Goal: Task Accomplishment & Management: Use online tool/utility

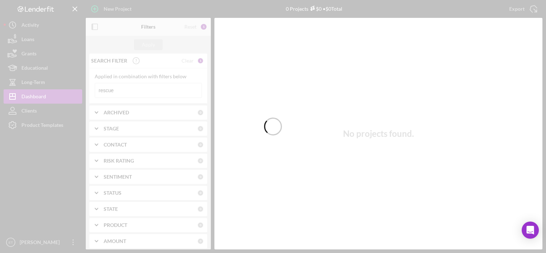
click at [58, 132] on div at bounding box center [273, 126] width 546 height 253
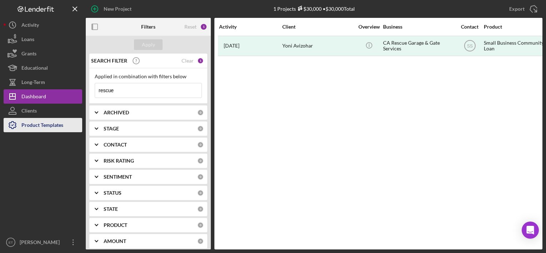
click at [51, 124] on div "Product Templates" at bounding box center [42, 126] width 42 height 16
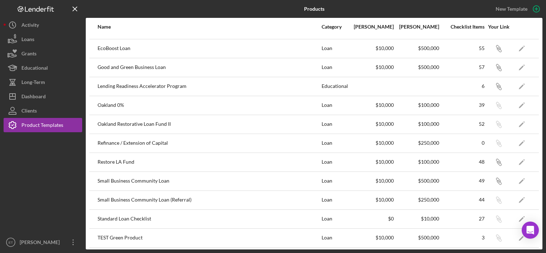
scroll to position [91, 0]
click at [518, 180] on icon "Icon/Edit" at bounding box center [522, 181] width 16 height 16
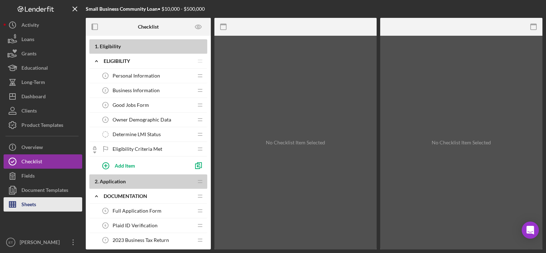
click at [40, 209] on button "Sheets" at bounding box center [43, 204] width 79 height 14
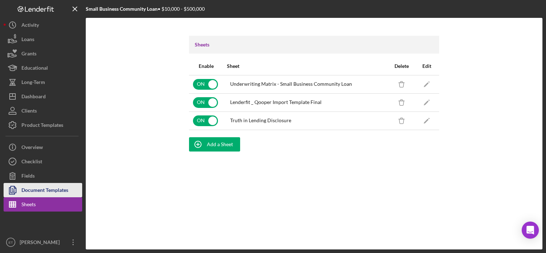
click at [31, 190] on div "Document Templates" at bounding box center [44, 191] width 47 height 16
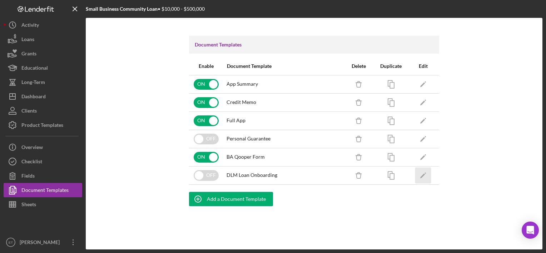
click at [423, 172] on icon "Icon/Edit" at bounding box center [423, 175] width 16 height 16
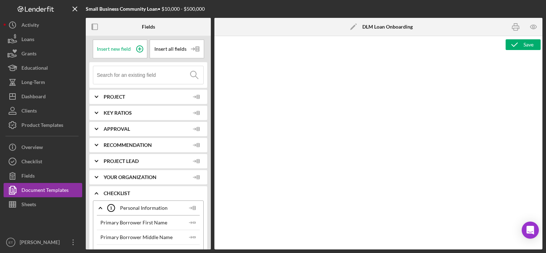
type textarea "<p>Owners Participants Information</p> <p>Owner 1:</p> <table style="width: 622…"
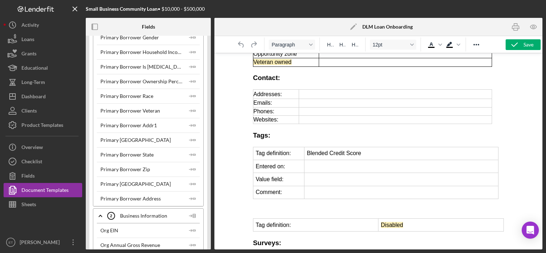
scroll to position [480, 0]
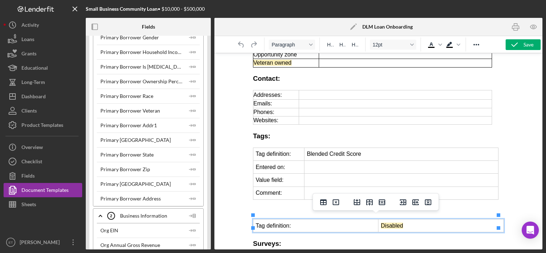
click at [307, 224] on td "Tag definition:" at bounding box center [315, 226] width 125 height 13
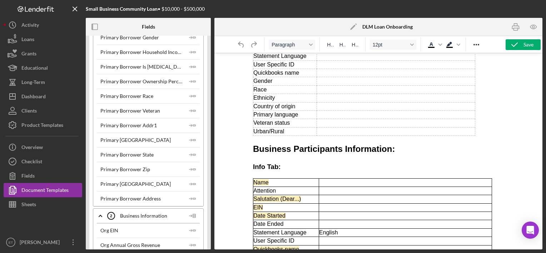
scroll to position [0, 0]
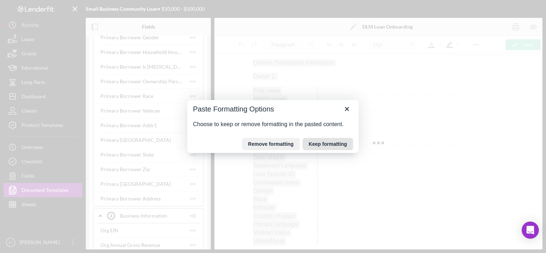
click at [321, 141] on button "Keep formatting" at bounding box center [328, 144] width 50 height 12
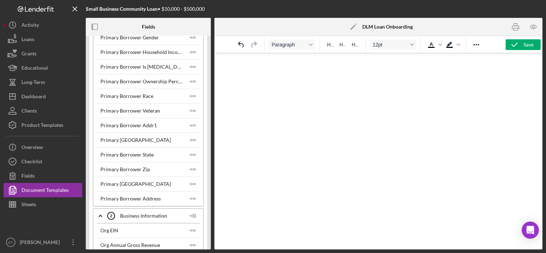
click at [423, 73] on html at bounding box center [378, 62] width 262 height 19
click at [322, 73] on html at bounding box center [378, 62] width 262 height 19
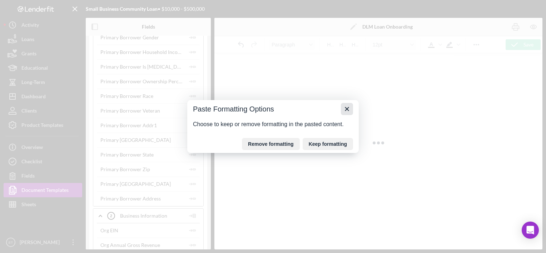
click at [347, 110] on icon "Close" at bounding box center [347, 109] width 9 height 9
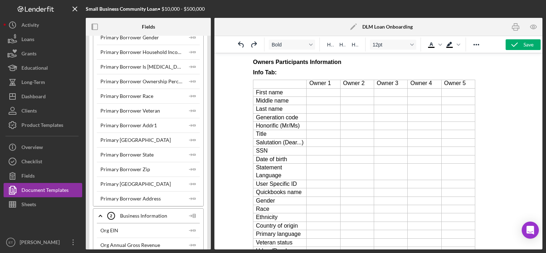
click at [293, 62] on strong "Owners Participants Information" at bounding box center [297, 62] width 88 height 6
drag, startPoint x: 329, startPoint y: 47, endPoint x: 63, endPoint y: 3, distance: 270.1
click at [329, 47] on span "H1" at bounding box center [330, 45] width 6 height 6
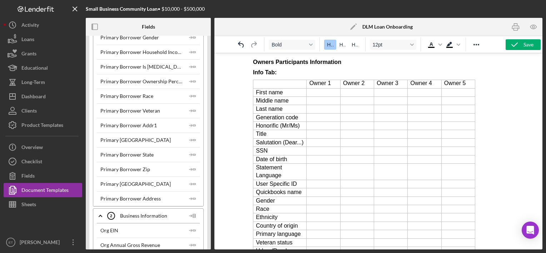
click at [262, 75] on strong "Info Tab:" at bounding box center [265, 72] width 24 height 6
click at [344, 45] on span "H2" at bounding box center [343, 45] width 6 height 6
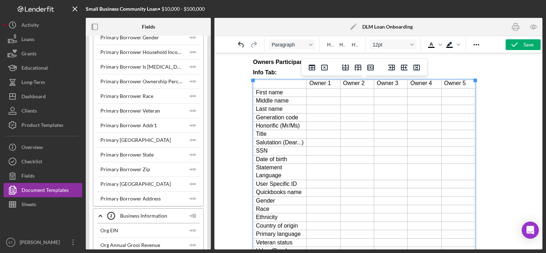
click at [322, 85] on p "Owner 1" at bounding box center [323, 83] width 28 height 6
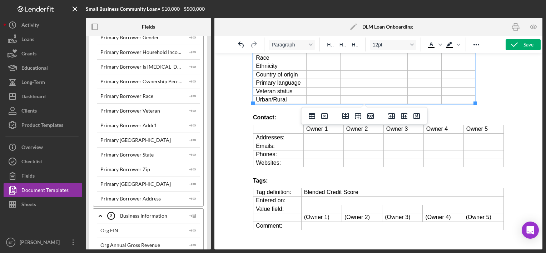
scroll to position [153, 0]
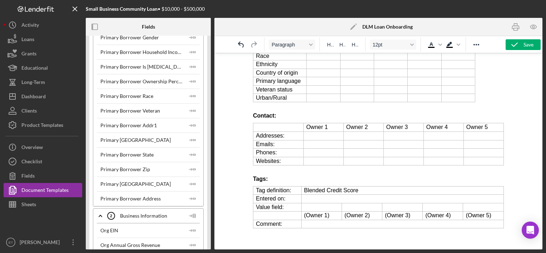
click at [262, 179] on strong "Tags:" at bounding box center [260, 179] width 15 height 6
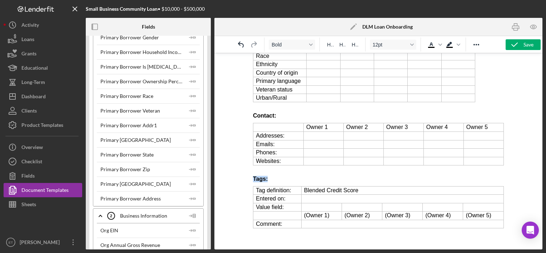
click at [262, 179] on strong "Tags:" at bounding box center [260, 179] width 15 height 6
drag, startPoint x: 344, startPoint y: 44, endPoint x: 95, endPoint y: 1, distance: 252.6
click at [344, 44] on span "H2" at bounding box center [343, 45] width 6 height 6
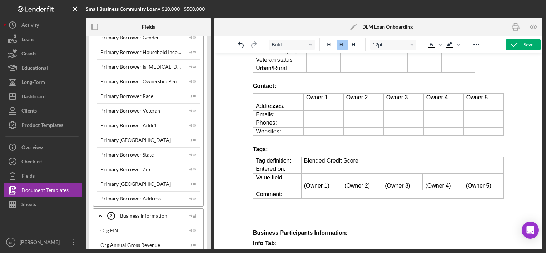
scroll to position [182, 0]
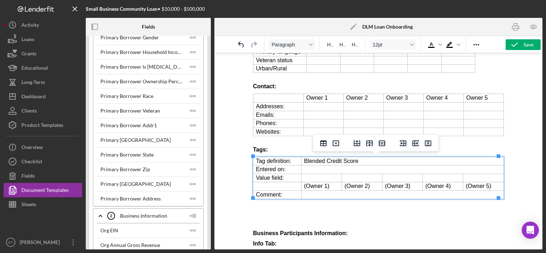
click at [310, 171] on p "Rich Text Area. Press ALT-0 for help." at bounding box center [402, 170] width 197 height 8
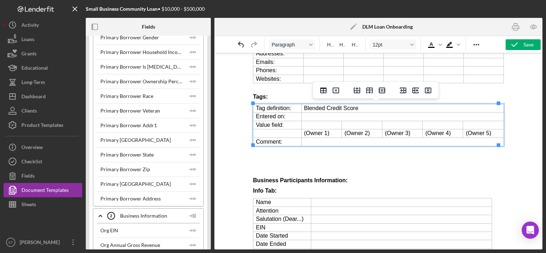
scroll to position [235, 0]
click at [312, 124] on p "Rich Text Area. Press ALT-0 for help." at bounding box center [321, 126] width 35 height 8
click at [292, 182] on strong "Business Participants Information:" at bounding box center [300, 181] width 95 height 6
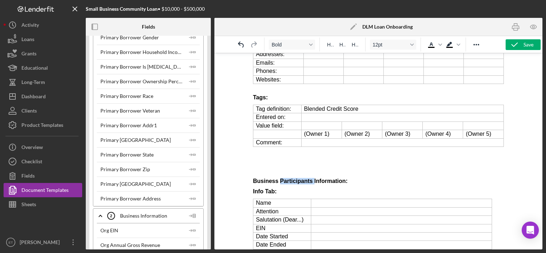
click at [292, 182] on strong "Business Participants Information:" at bounding box center [300, 181] width 95 height 6
click at [337, 47] on button "H2" at bounding box center [343, 45] width 12 height 10
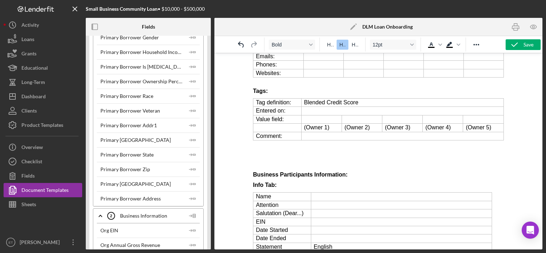
scroll to position [240, 0]
click at [262, 185] on strong "Info Tab:" at bounding box center [265, 186] width 24 height 6
click at [340, 50] on div "H1 H2 H3" at bounding box center [342, 45] width 45 height 14
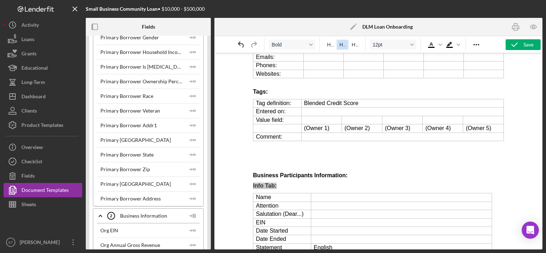
drag, startPoint x: 340, startPoint y: 47, endPoint x: 66, endPoint y: 126, distance: 284.9
click at [340, 47] on span "H2" at bounding box center [343, 45] width 6 height 6
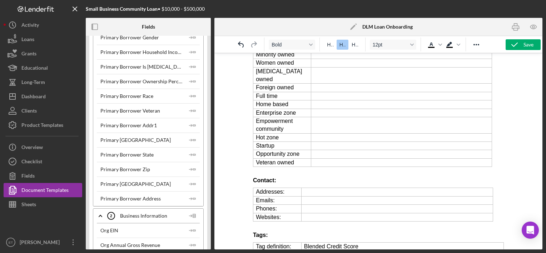
scroll to position [566, 0]
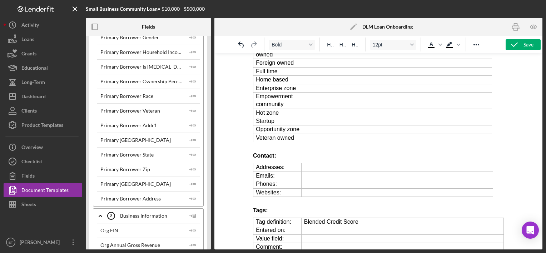
click at [263, 153] on strong "Contact:" at bounding box center [264, 156] width 23 height 6
drag, startPoint x: 345, startPoint y: 49, endPoint x: 28, endPoint y: 132, distance: 328.5
click at [345, 49] on button "H2" at bounding box center [343, 45] width 12 height 10
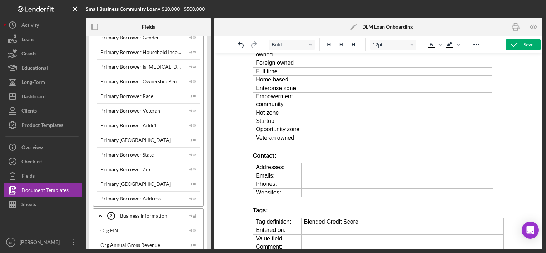
click at [260, 207] on strong "Tags:" at bounding box center [260, 210] width 15 height 6
drag, startPoint x: 346, startPoint y: 46, endPoint x: 98, endPoint y: 2, distance: 252.0
click at [346, 46] on button "H2" at bounding box center [343, 45] width 12 height 10
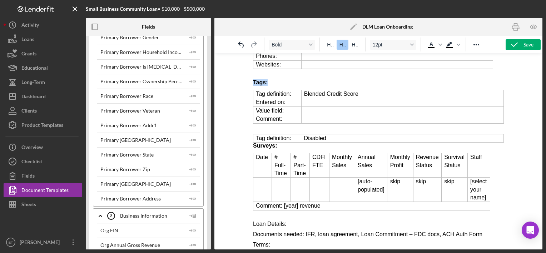
scroll to position [694, 0]
click at [253, 143] on strong "Surveys:" at bounding box center [265, 146] width 24 height 6
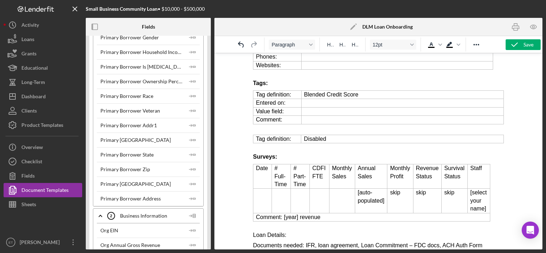
click at [319, 135] on p "Disabled" at bounding box center [402, 139] width 197 height 8
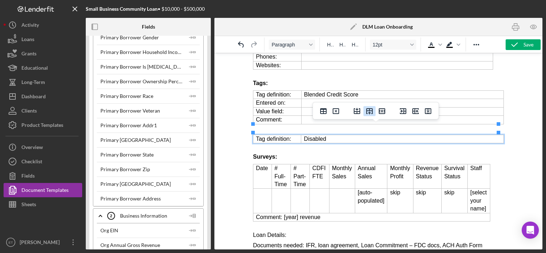
click at [375, 109] on button "Insert row after" at bounding box center [370, 111] width 12 height 10
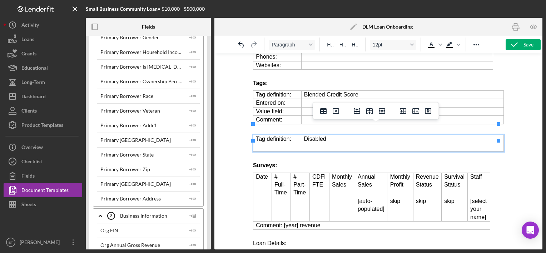
click at [282, 143] on p "Rich Text Area. Press ALT-0 for help." at bounding box center [277, 147] width 43 height 8
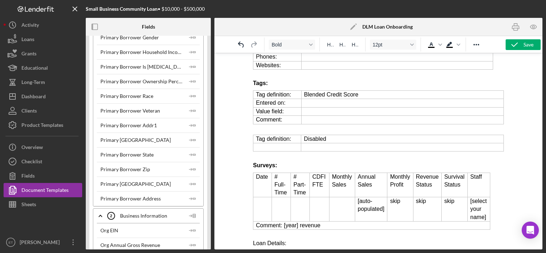
click at [263, 162] on strong "Surveys:" at bounding box center [265, 165] width 24 height 6
click at [342, 46] on span "H2" at bounding box center [343, 45] width 6 height 6
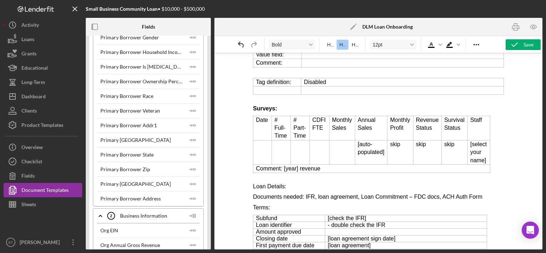
scroll to position [750, 0]
click at [266, 183] on p "Loan Details:" at bounding box center [378, 186] width 251 height 6
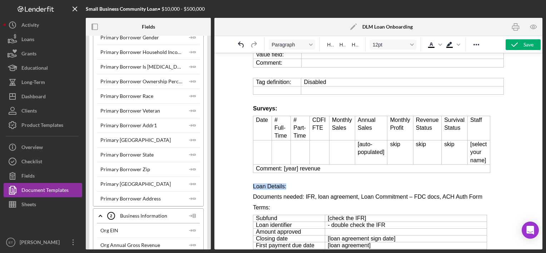
click at [266, 183] on p "Loan Details:" at bounding box center [378, 186] width 251 height 6
click at [341, 46] on span "H2" at bounding box center [343, 45] width 6 height 6
click at [330, 46] on span "H1" at bounding box center [330, 45] width 6 height 6
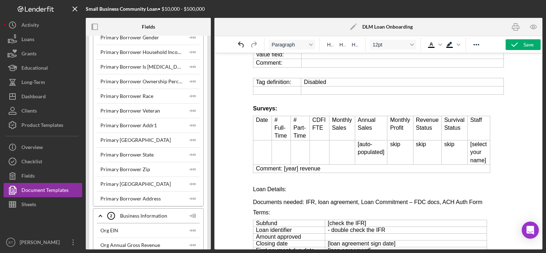
click at [276, 186] on p "Loan Details:" at bounding box center [378, 190] width 251 height 8
click at [327, 46] on span "H1" at bounding box center [330, 45] width 6 height 6
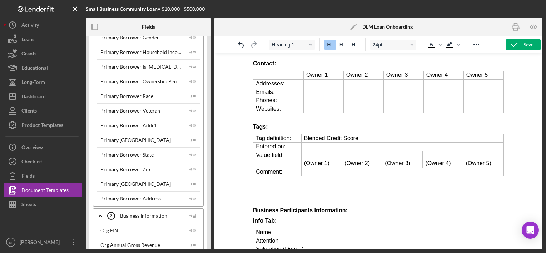
scroll to position [0, 0]
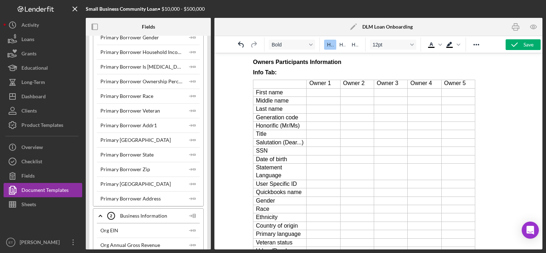
click at [299, 64] on strong "Owners Participants Information" at bounding box center [297, 62] width 88 height 6
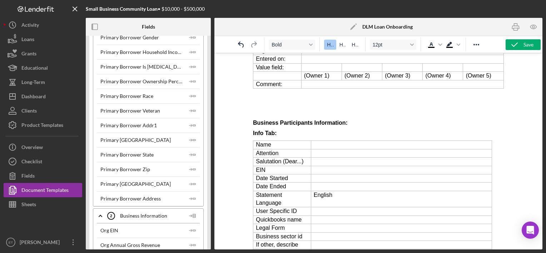
scroll to position [262, 0]
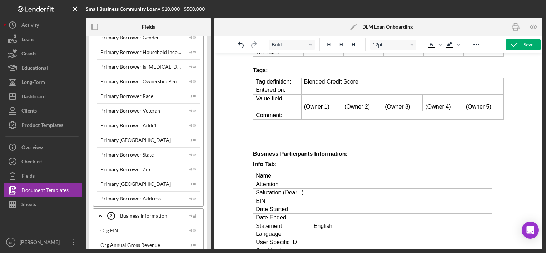
click at [295, 144] on p "Rich Text Area. Press ALT-0 for help." at bounding box center [378, 144] width 251 height 6
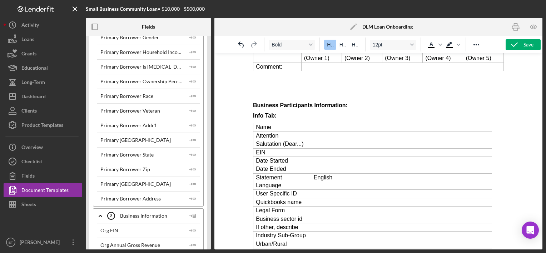
scroll to position [272, 0]
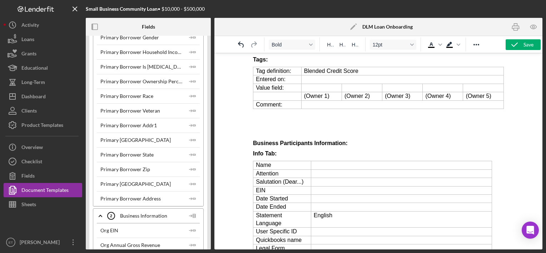
click at [276, 121] on p "Rich Text Area. Press ALT-0 for help." at bounding box center [378, 122] width 251 height 6
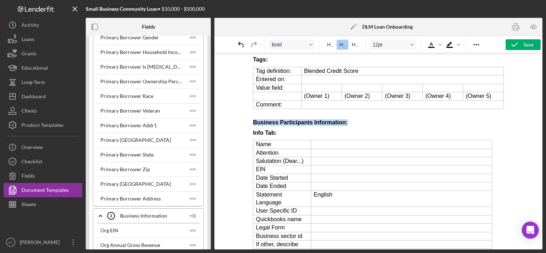
click at [362, 120] on h2 "Business Participants Information:" at bounding box center [378, 122] width 251 height 6
click at [345, 121] on strong "Business Participants Information:" at bounding box center [300, 122] width 95 height 6
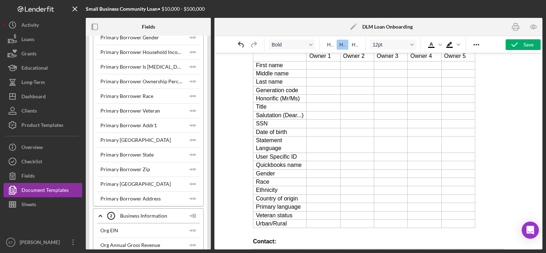
scroll to position [0, 0]
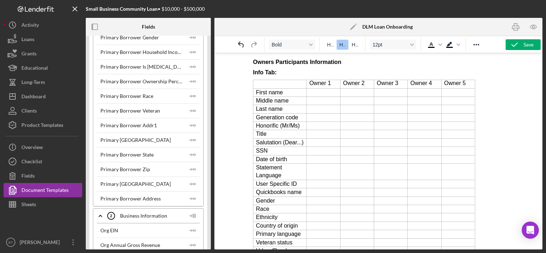
click at [303, 62] on strong "Owners Participants Information" at bounding box center [297, 62] width 88 height 6
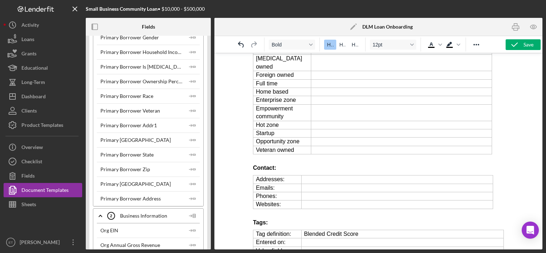
scroll to position [534, 0]
click at [265, 164] on strong "Contact:" at bounding box center [264, 167] width 23 height 6
click at [265, 218] on strong "Tags:" at bounding box center [260, 221] width 15 height 6
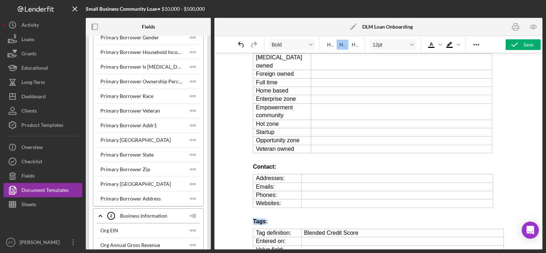
click at [265, 218] on strong "Tags:" at bounding box center [260, 221] width 15 height 6
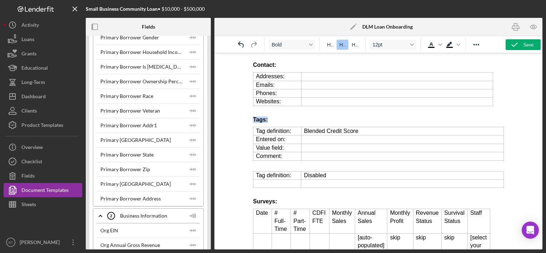
scroll to position [636, 0]
click at [260, 199] on strong "Surveys:" at bounding box center [265, 202] width 24 height 6
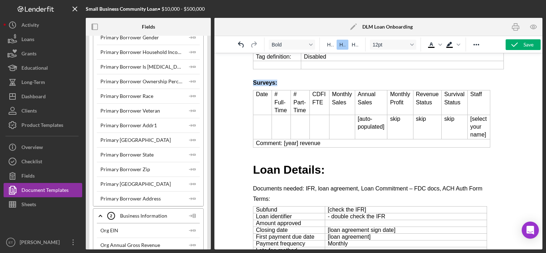
scroll to position [756, 0]
click at [285, 164] on h1 "Loan Details:" at bounding box center [378, 169] width 251 height 16
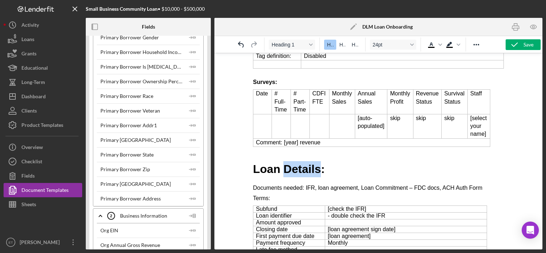
click at [285, 164] on h1 "Loan Details:" at bounding box center [378, 169] width 251 height 16
click at [379, 44] on span "24pt" at bounding box center [390, 45] width 35 height 6
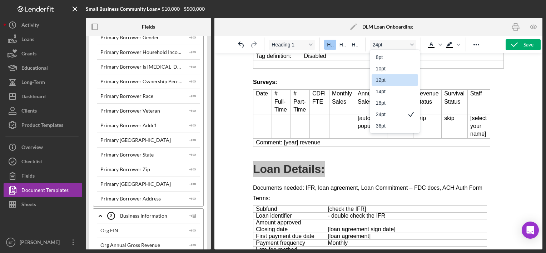
click at [384, 78] on div "12pt" at bounding box center [390, 80] width 28 height 9
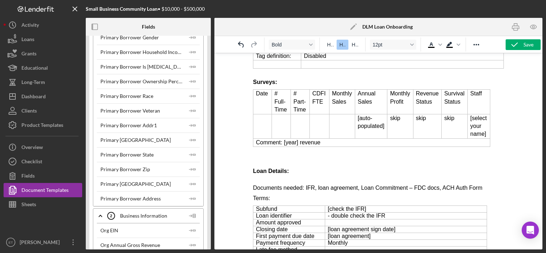
click at [262, 79] on strong "Surveys:" at bounding box center [265, 82] width 24 height 6
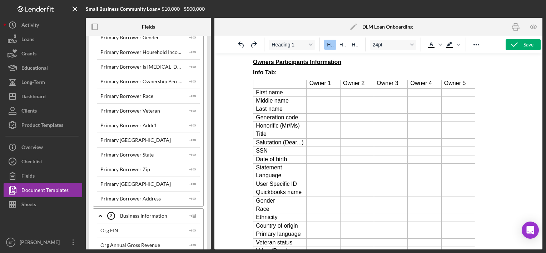
scroll to position [1, 0]
click at [305, 60] on strong "Owners Participants Information" at bounding box center [297, 61] width 88 height 6
click at [303, 61] on strong "Owners Participants Information" at bounding box center [297, 61] width 88 height 6
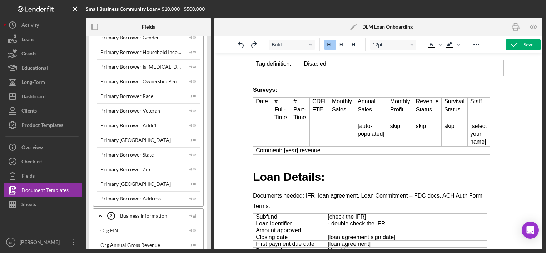
scroll to position [749, 0]
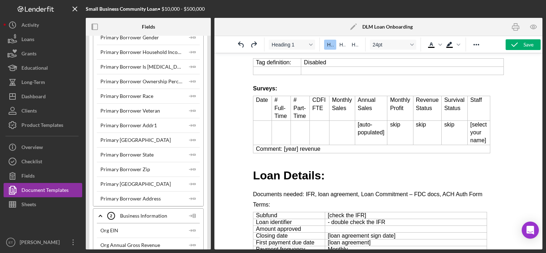
click at [284, 168] on h1 "Loan Details:" at bounding box center [378, 176] width 251 height 16
click at [304, 45] on span "Heading 1" at bounding box center [289, 45] width 35 height 6
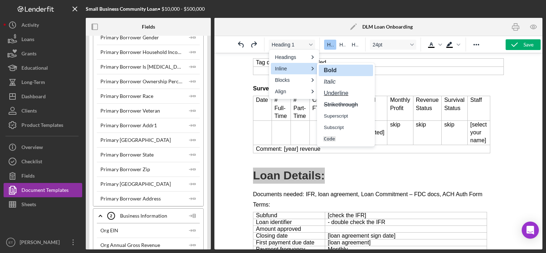
click at [323, 68] on div "Bold" at bounding box center [346, 70] width 54 height 11
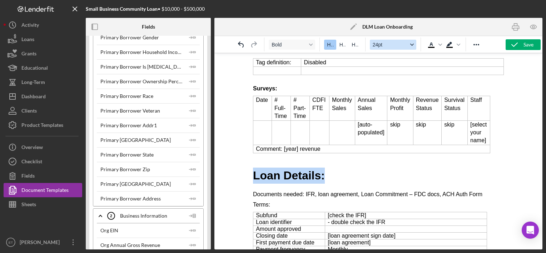
drag, startPoint x: 331, startPoint y: 46, endPoint x: 373, endPoint y: 41, distance: 41.8
click at [331, 46] on span "H1" at bounding box center [330, 45] width 6 height 6
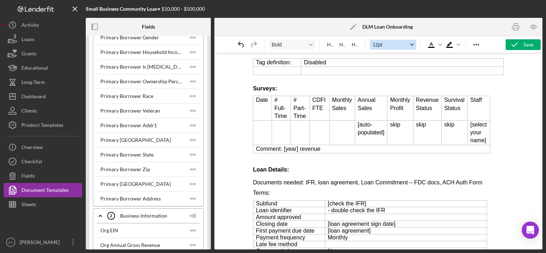
click at [380, 45] on span "12pt" at bounding box center [390, 45] width 35 height 6
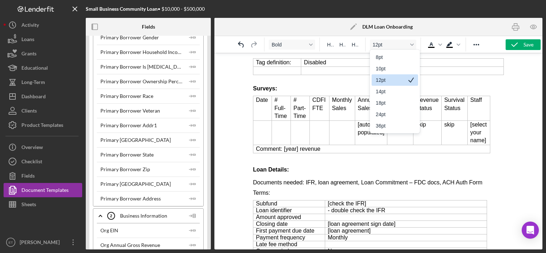
click at [383, 83] on div "12pt" at bounding box center [390, 80] width 28 height 9
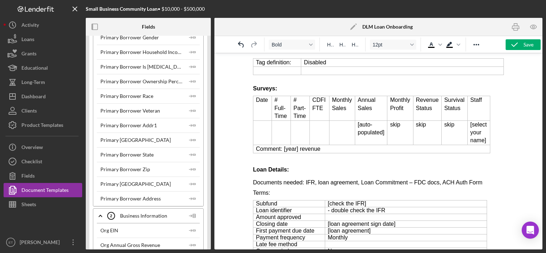
click at [271, 167] on strong "Loan Details:" at bounding box center [271, 170] width 36 height 6
click at [328, 48] on button "H1" at bounding box center [330, 45] width 12 height 10
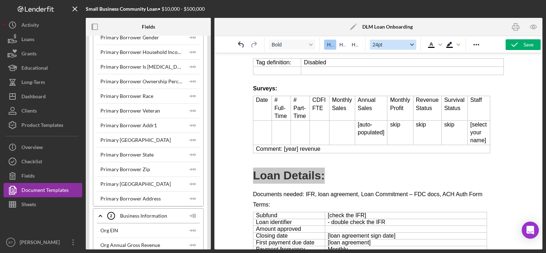
click at [380, 44] on span "24pt" at bounding box center [390, 45] width 35 height 6
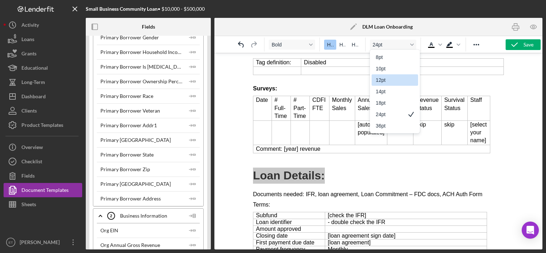
click at [394, 80] on div "12pt" at bounding box center [390, 80] width 28 height 9
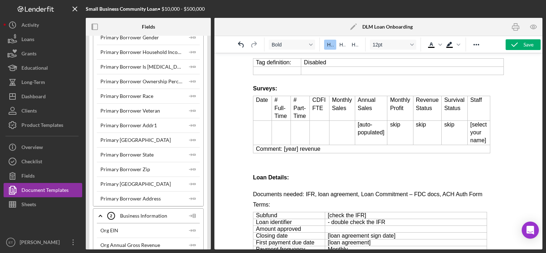
click at [266, 85] on strong "Surveys:" at bounding box center [265, 88] width 24 height 6
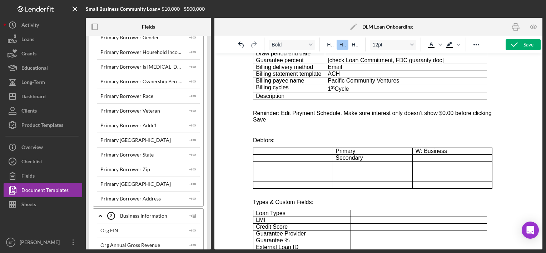
scroll to position [1060, 0]
click at [263, 138] on p "Debtors:" at bounding box center [378, 141] width 251 height 6
click at [343, 45] on span "H2" at bounding box center [343, 45] width 6 height 6
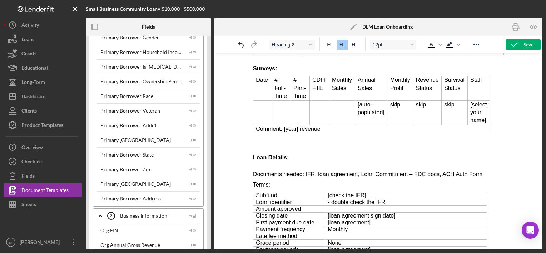
scroll to position [769, 0]
click at [260, 182] on p "Terms:" at bounding box center [378, 185] width 251 height 6
drag, startPoint x: 342, startPoint y: 45, endPoint x: 64, endPoint y: 78, distance: 280.0
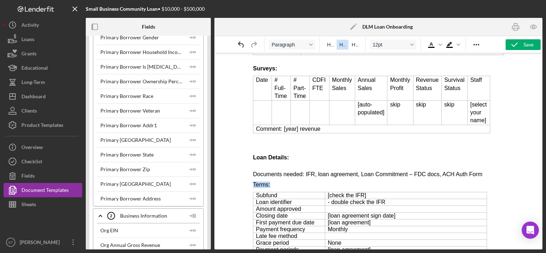
click at [342, 45] on span "H2" at bounding box center [343, 45] width 6 height 6
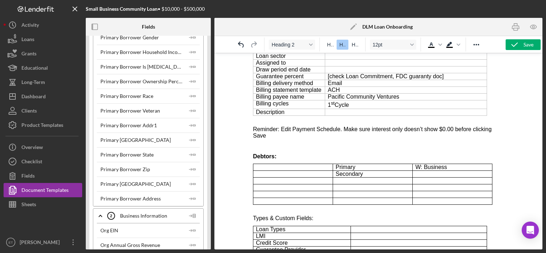
scroll to position [1072, 0]
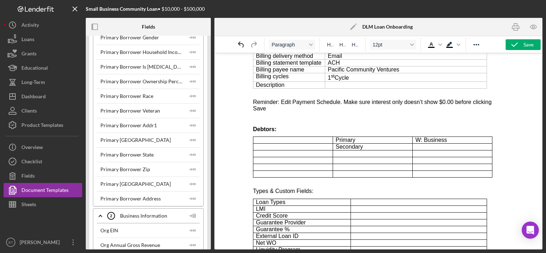
click at [285, 188] on p "Types & Custom Fields:" at bounding box center [378, 191] width 251 height 6
click at [342, 49] on button "H2" at bounding box center [343, 45] width 12 height 10
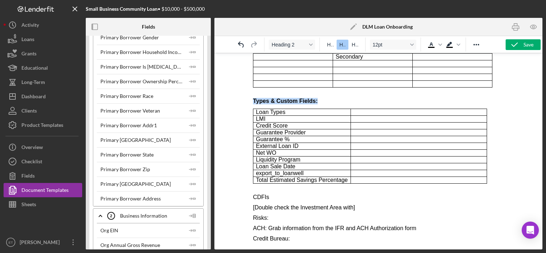
scroll to position [1162, 0]
click at [262, 194] on p "CDFIs" at bounding box center [378, 197] width 251 height 6
click at [345, 43] on span "H2" at bounding box center [343, 45] width 6 height 6
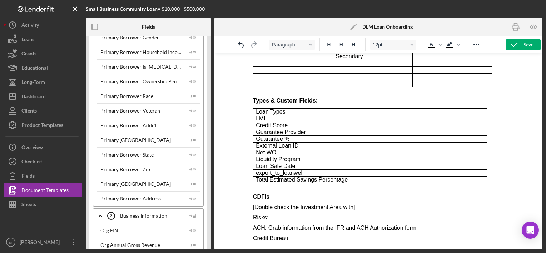
click at [261, 215] on p "Risks:" at bounding box center [378, 218] width 251 height 6
drag, startPoint x: 345, startPoint y: 46, endPoint x: 60, endPoint y: 61, distance: 285.7
click at [345, 46] on span "H2" at bounding box center [343, 45] width 6 height 6
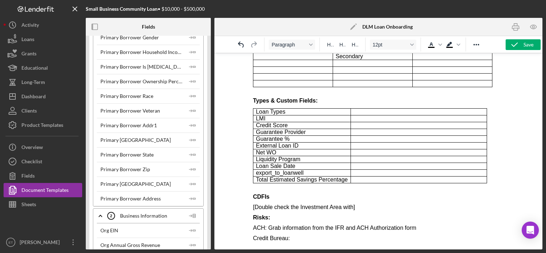
click at [260, 225] on p "ACH: Grab information from the IFR and ACH Authorization form" at bounding box center [378, 228] width 251 height 6
drag, startPoint x: 587, startPoint y: 102, endPoint x: 259, endPoint y: 237, distance: 355.1
click at [259, 235] on p "Credit Bureau:" at bounding box center [378, 238] width 251 height 6
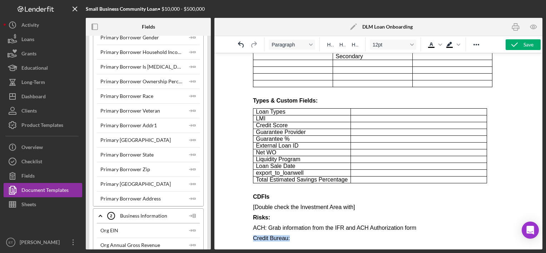
click at [259, 235] on p "Credit Bureau:" at bounding box center [378, 238] width 251 height 6
click at [257, 225] on p "ACH: Grab information from the IFR and ACH Authorization form" at bounding box center [378, 228] width 251 height 6
click at [343, 44] on span "H2" at bounding box center [343, 45] width 6 height 6
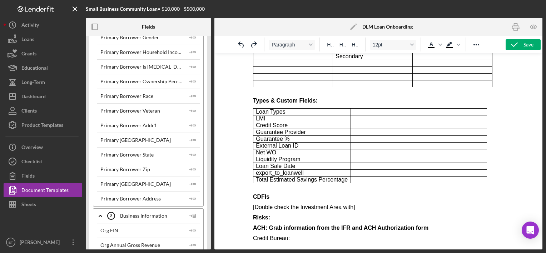
click at [301, 235] on p "Credit Bureau:" at bounding box center [378, 238] width 251 height 6
click at [292, 225] on h2 "ACH: Grab information from the IFR and ACH Authorization form" at bounding box center [378, 228] width 251 height 6
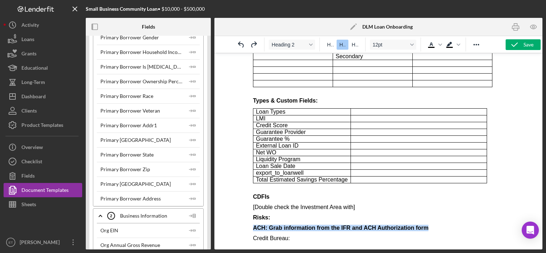
click at [292, 225] on h2 "ACH: Grab information from the IFR and ACH Authorization form" at bounding box center [378, 228] width 251 height 6
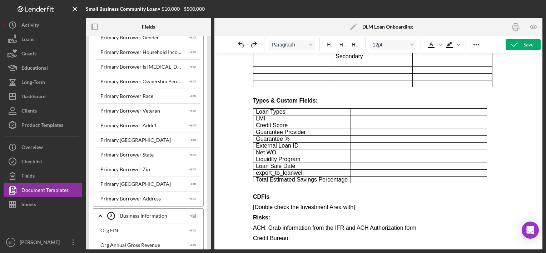
click at [290, 225] on p "ACH: Grab information from the IFR and ACH Authorization form" at bounding box center [378, 228] width 251 height 6
click at [269, 225] on p "ACH: Grab information from the IFR and ACH Authorization form" at bounding box center [378, 228] width 251 height 6
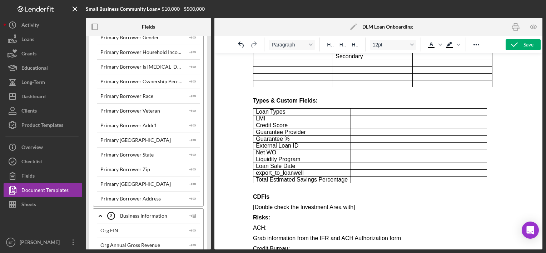
click at [257, 225] on p "ACH:" at bounding box center [378, 228] width 251 height 6
drag, startPoint x: 343, startPoint y: 41, endPoint x: 83, endPoint y: 11, distance: 261.6
click at [343, 41] on button "H2" at bounding box center [343, 45] width 12 height 10
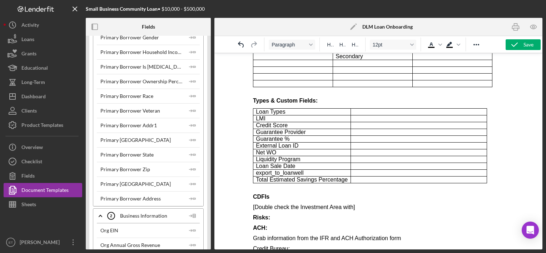
click at [281, 246] on p "Credit Bureau:" at bounding box center [378, 249] width 251 height 6
drag, startPoint x: 344, startPoint y: 47, endPoint x: 248, endPoint y: 64, distance: 97.3
click at [344, 47] on span "H2" at bounding box center [343, 45] width 6 height 6
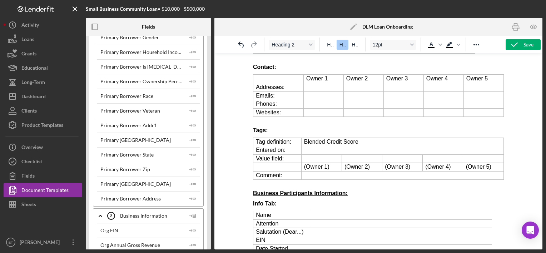
scroll to position [0, 0]
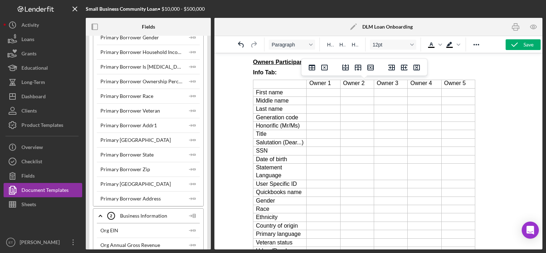
click at [320, 92] on td "Rich Text Area. Press ALT-0 for help." at bounding box center [323, 92] width 34 height 8
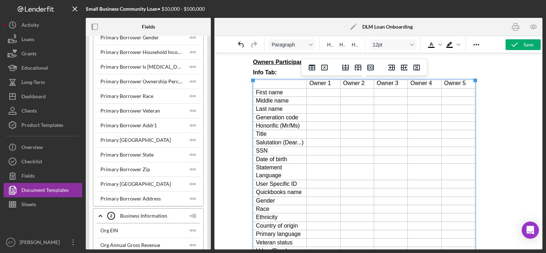
scroll to position [1, 0]
click at [317, 152] on td "Rich Text Area. Press ALT-0 for help." at bounding box center [323, 150] width 34 height 8
click at [319, 93] on td "Rich Text Area. Press ALT-0 for help." at bounding box center [323, 92] width 34 height 8
click at [321, 151] on td "Rich Text Area. Press ALT-0 for help." at bounding box center [323, 150] width 34 height 8
click at [319, 93] on td "Rich Text Area. Press ALT-0 for help." at bounding box center [323, 92] width 34 height 8
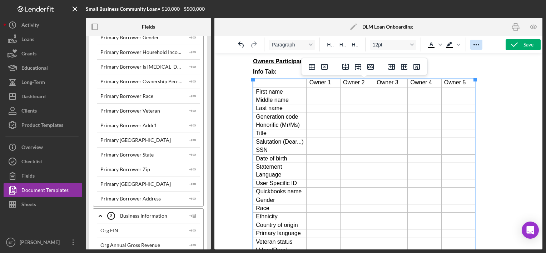
click at [479, 48] on icon "Reveal or hide additional toolbar items" at bounding box center [476, 44] width 9 height 9
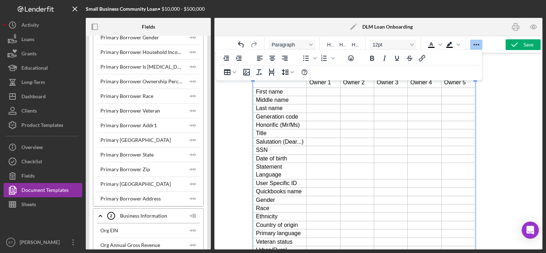
click at [316, 93] on td "Rich Text Area. Press ALT-0 for help." at bounding box center [323, 92] width 34 height 8
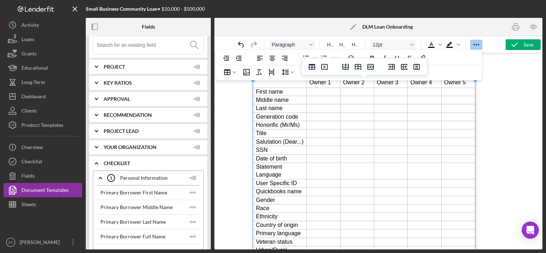
scroll to position [0, 0]
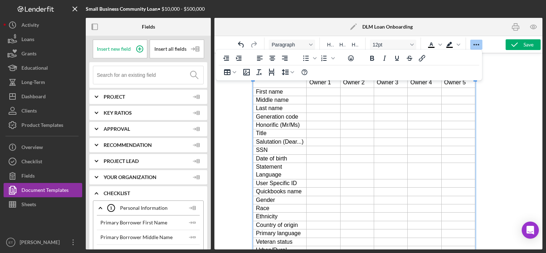
click at [117, 94] on span "Project" at bounding box center [147, 97] width 86 height 6
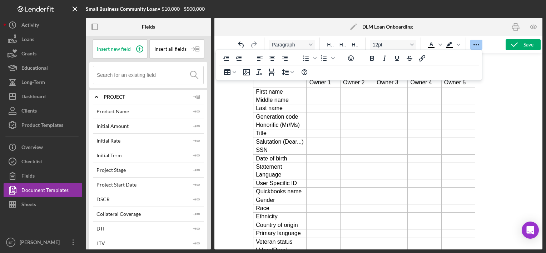
click at [125, 94] on span "Project" at bounding box center [147, 97] width 86 height 6
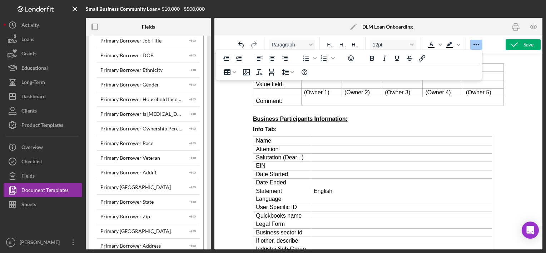
scroll to position [277, 0]
click at [529, 43] on div "Save" at bounding box center [529, 44] width 10 height 11
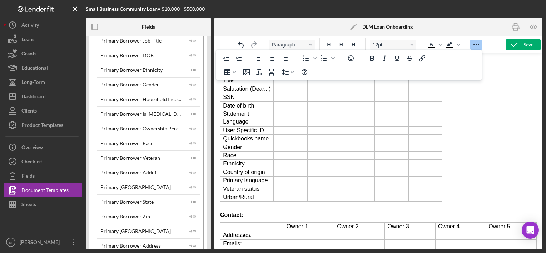
scroll to position [0, 0]
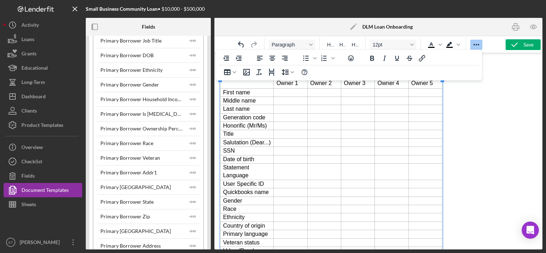
click at [313, 118] on p "Rich Text Area. Press ALT-0 for help." at bounding box center [324, 118] width 28 height 8
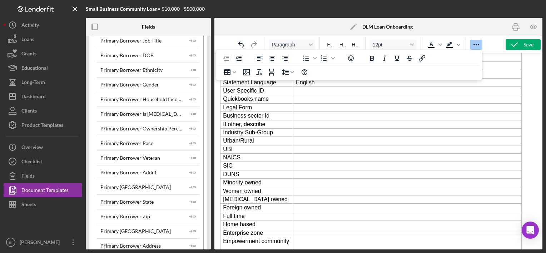
scroll to position [390, 0]
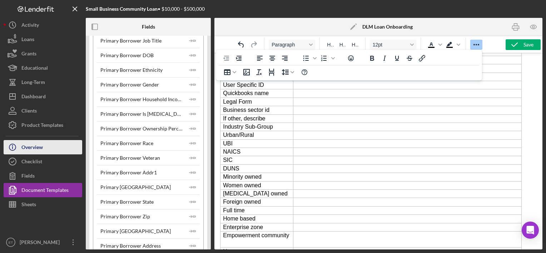
click at [32, 153] on div "Overview" at bounding box center [31, 148] width 21 height 16
